Goal: Information Seeking & Learning: Find contact information

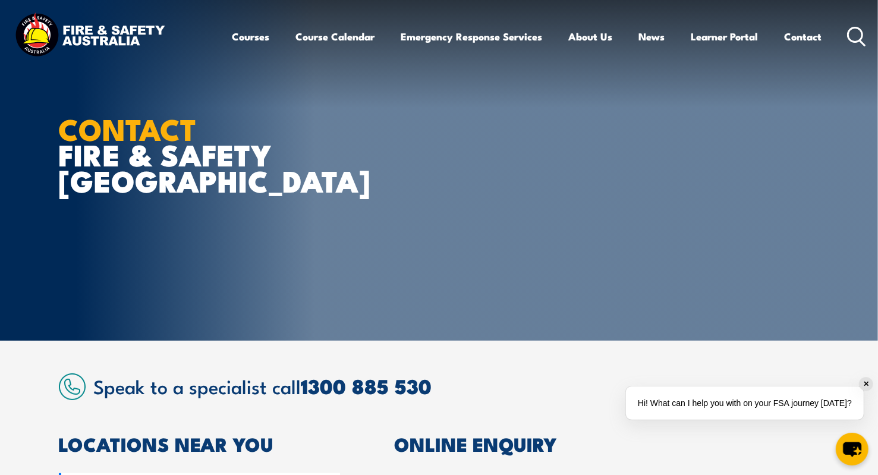
click at [800, 35] on link "Contact" at bounding box center [802, 36] width 37 height 31
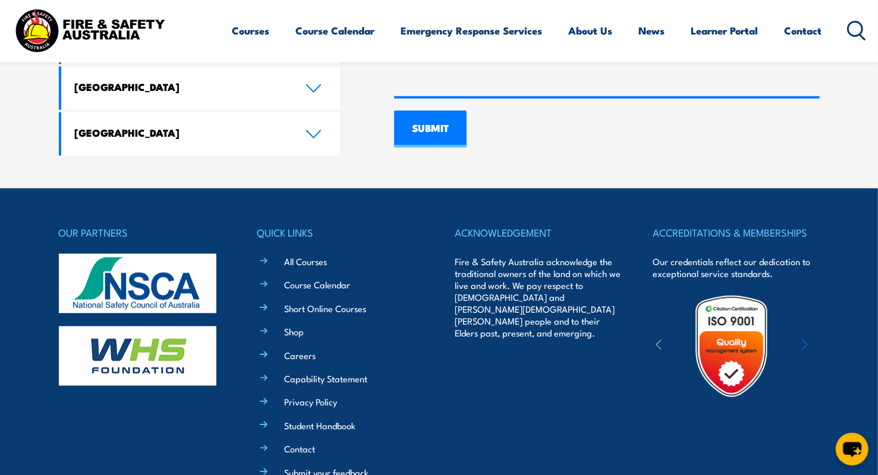
scroll to position [1013, 0]
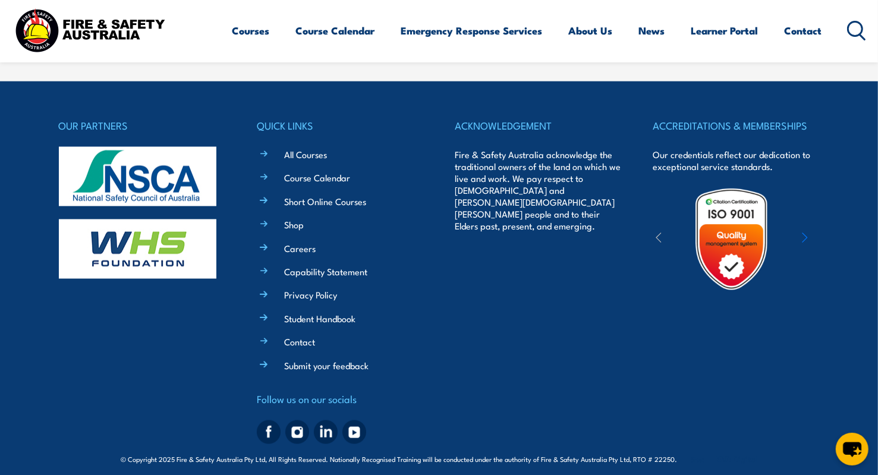
click at [300, 335] on link "Contact" at bounding box center [299, 341] width 31 height 12
